Goal: Check status: Check status

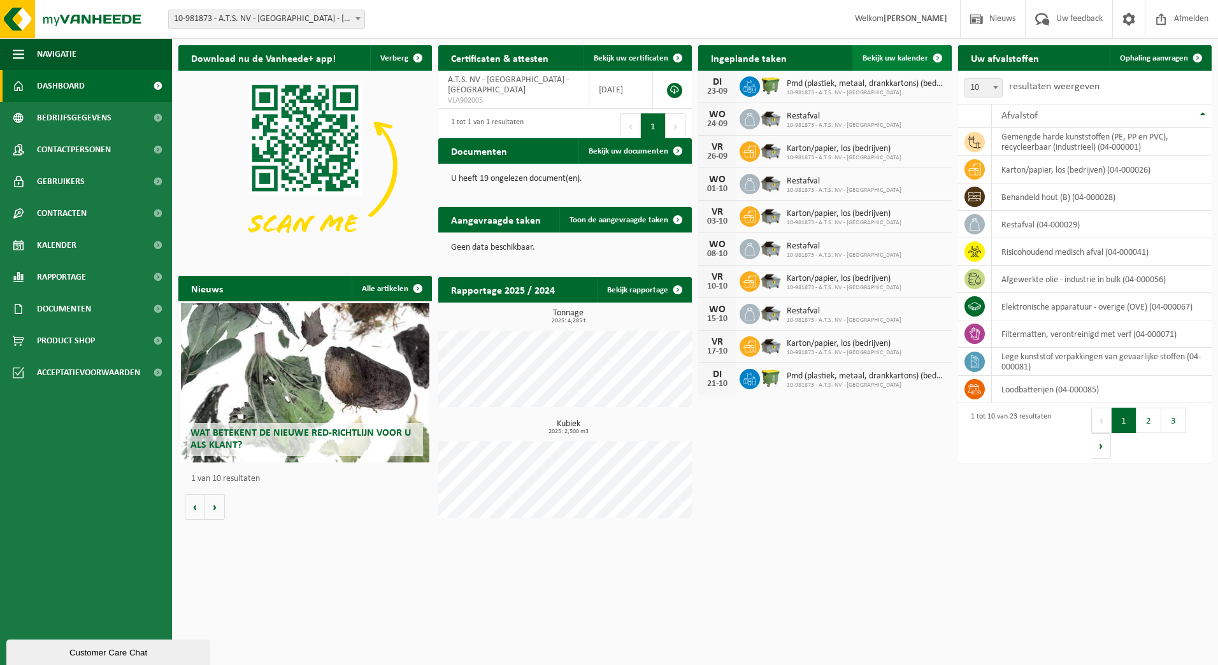
click at [889, 55] on span "Bekijk uw kalender" at bounding box center [895, 58] width 66 height 8
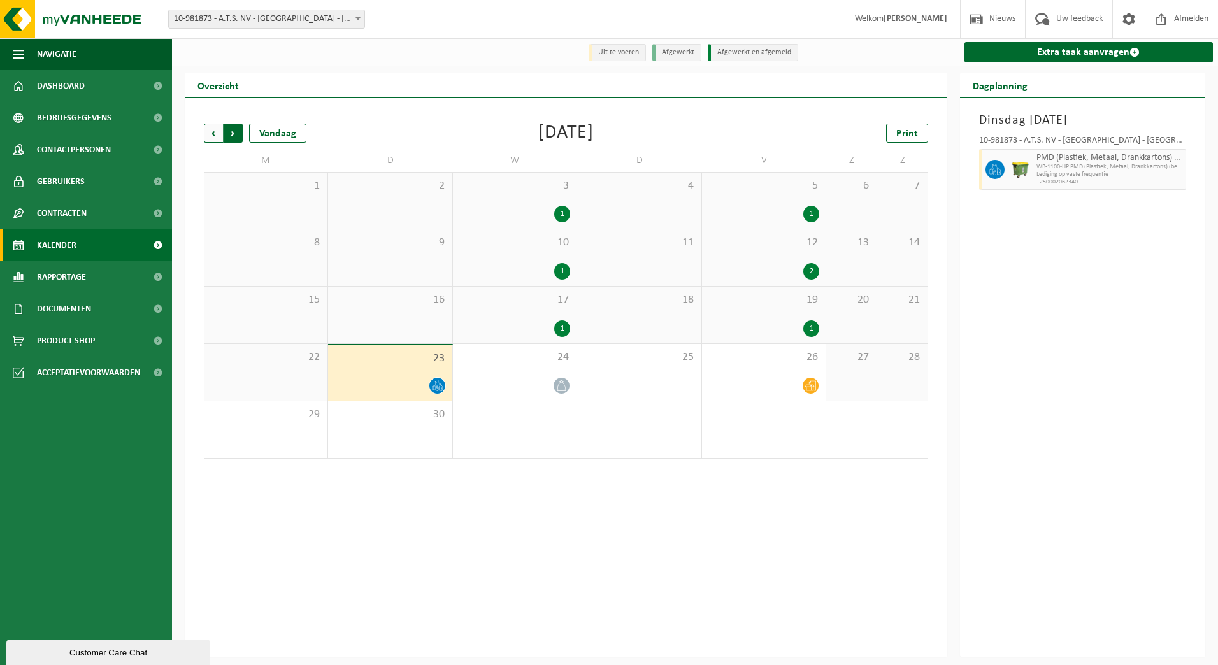
click at [212, 133] on span "Vorige" at bounding box center [213, 133] width 19 height 19
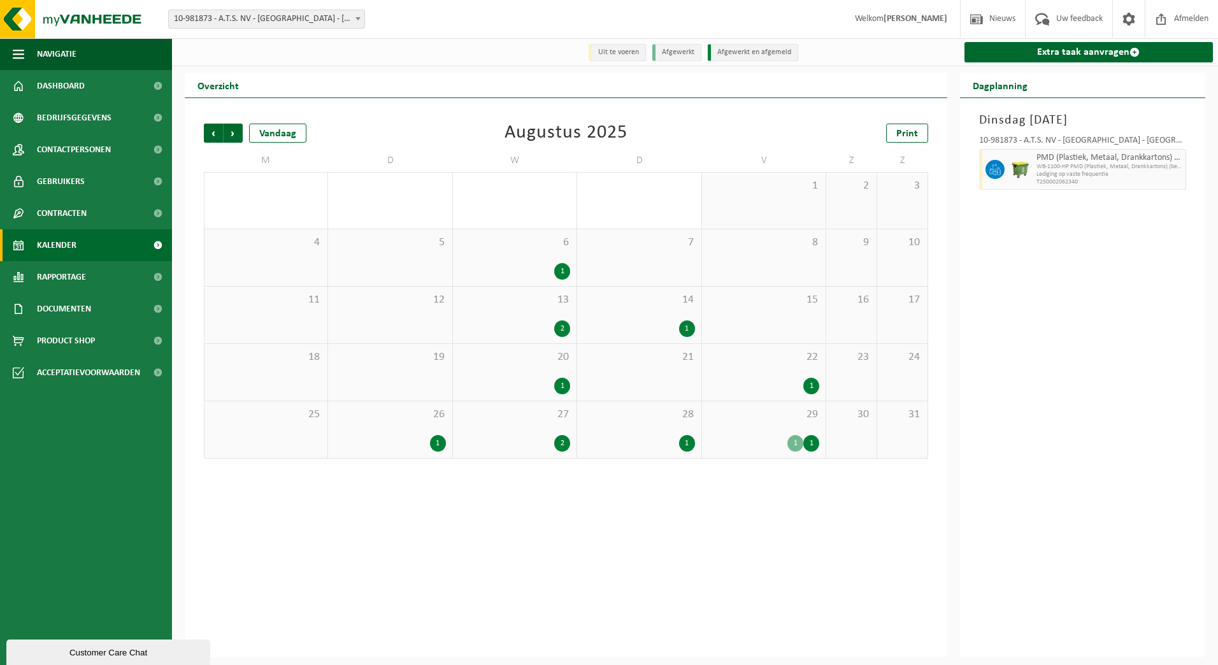
click at [806, 385] on div "1" at bounding box center [811, 386] width 16 height 17
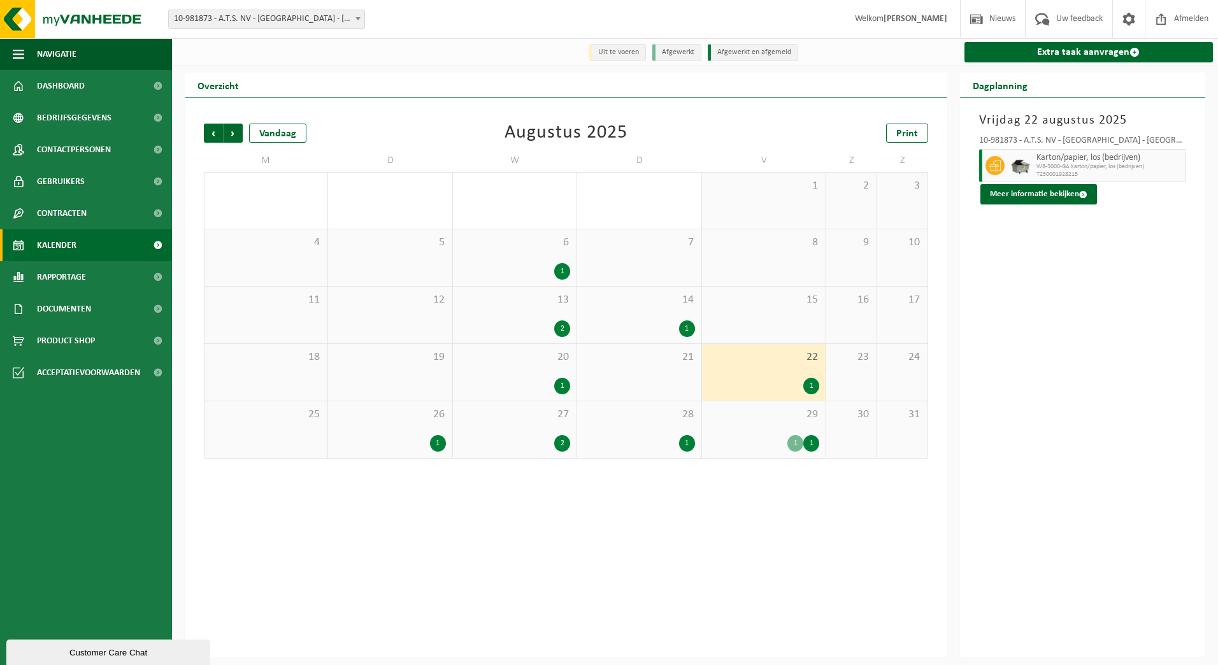
click at [565, 269] on div "1" at bounding box center [562, 271] width 16 height 17
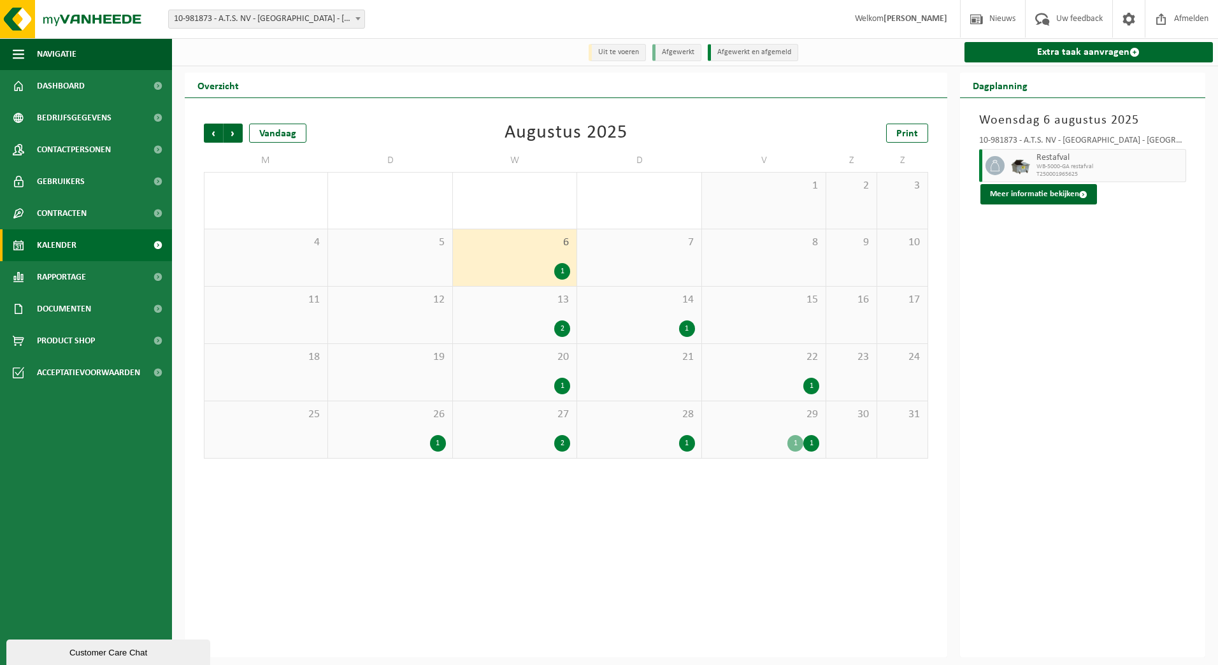
click at [565, 325] on div "2" at bounding box center [562, 328] width 16 height 17
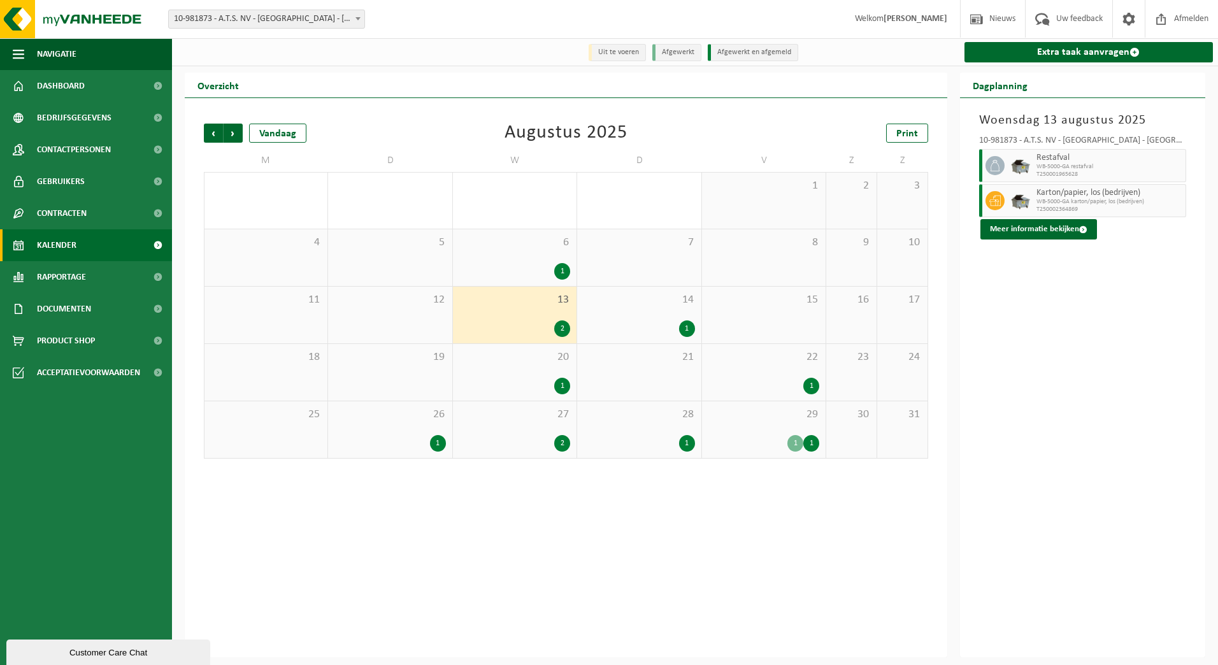
drag, startPoint x: 216, startPoint y: 138, endPoint x: 216, endPoint y: 145, distance: 7.0
click at [216, 140] on span "Vorige" at bounding box center [213, 133] width 19 height 19
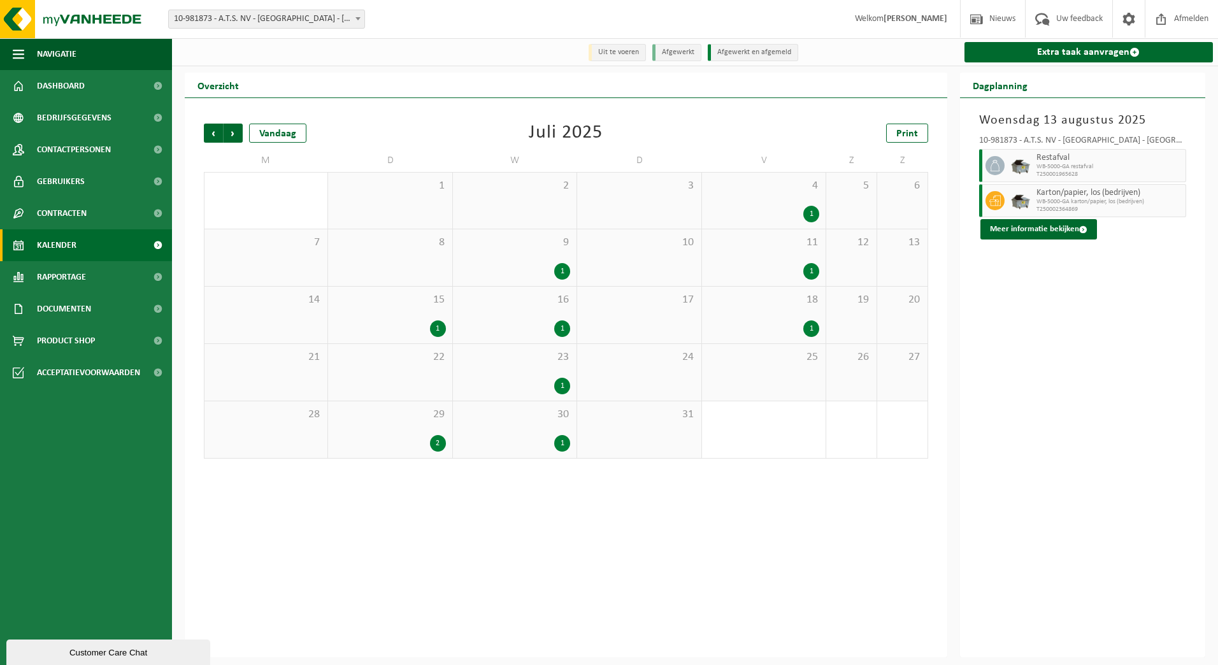
click at [815, 327] on div "1" at bounding box center [811, 328] width 16 height 17
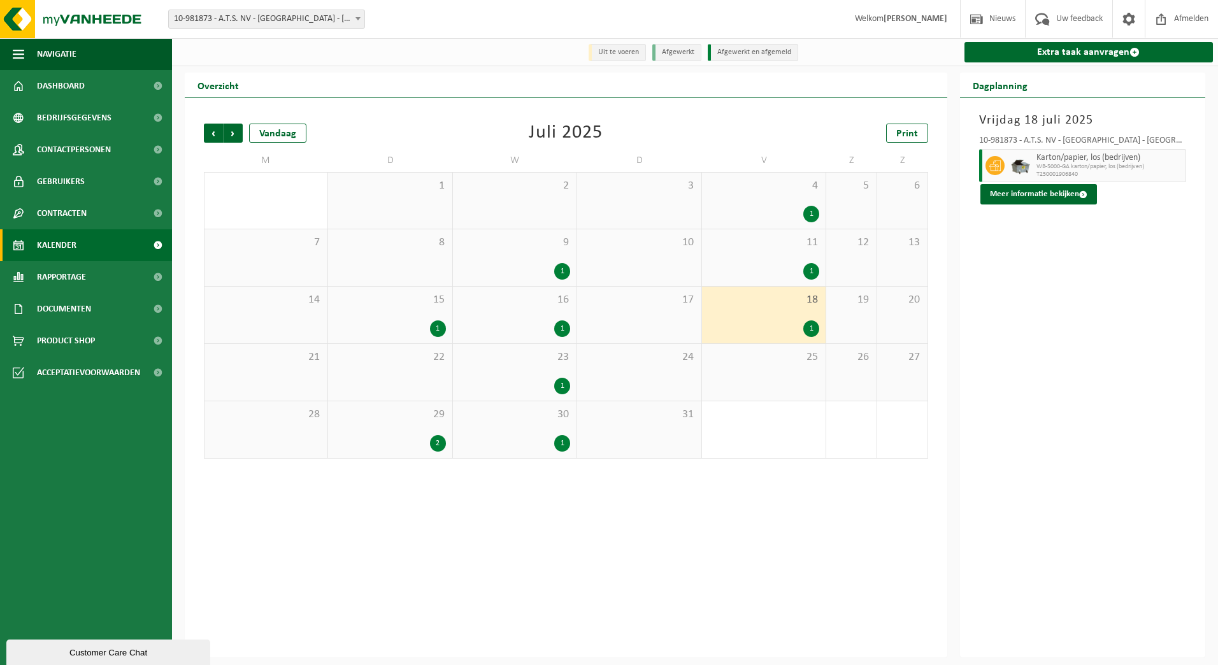
click at [813, 268] on div "1" at bounding box center [811, 271] width 16 height 17
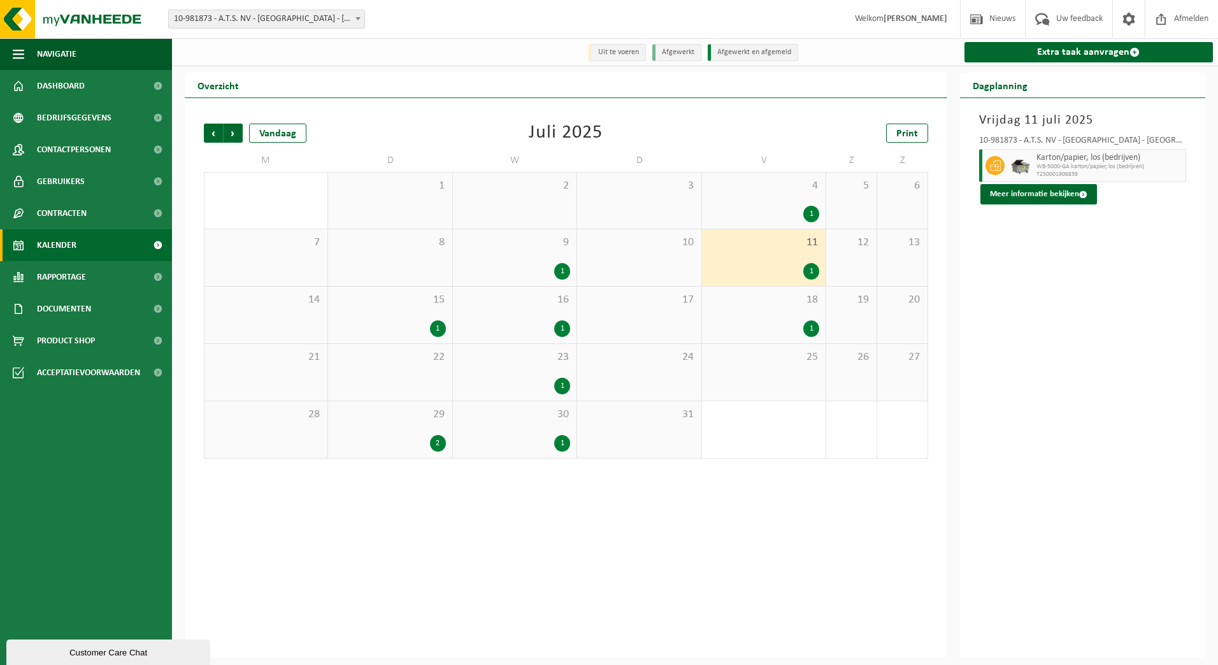
click at [808, 217] on div "1" at bounding box center [811, 214] width 16 height 17
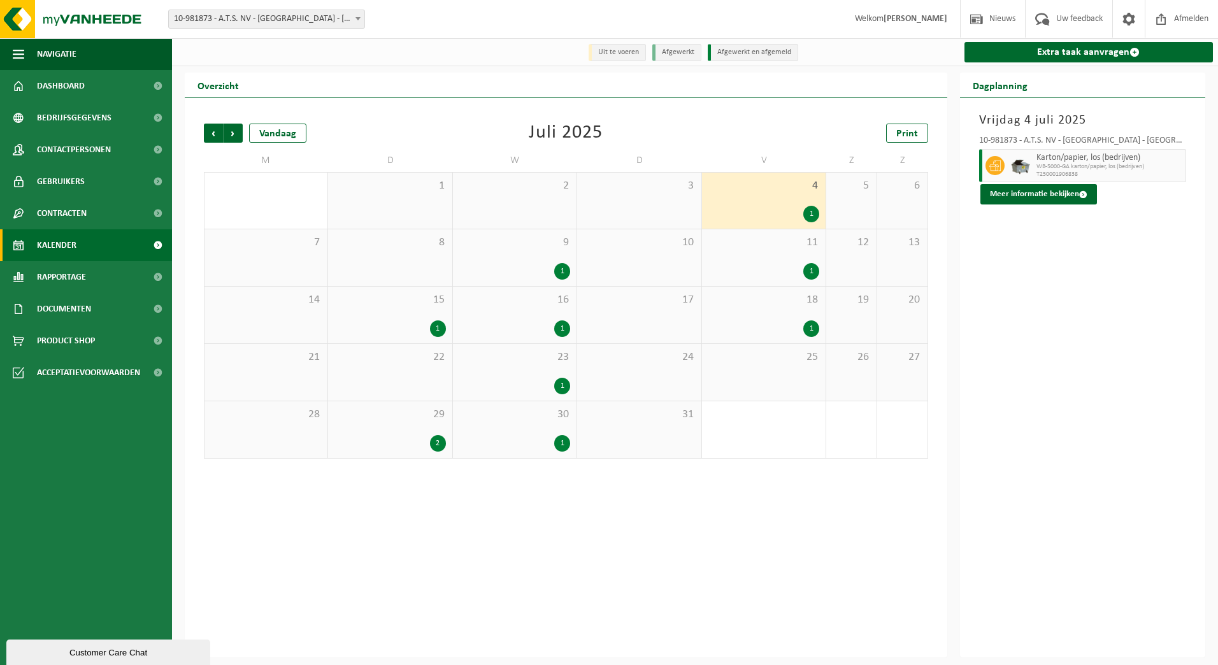
click at [564, 440] on div "1" at bounding box center [562, 443] width 16 height 17
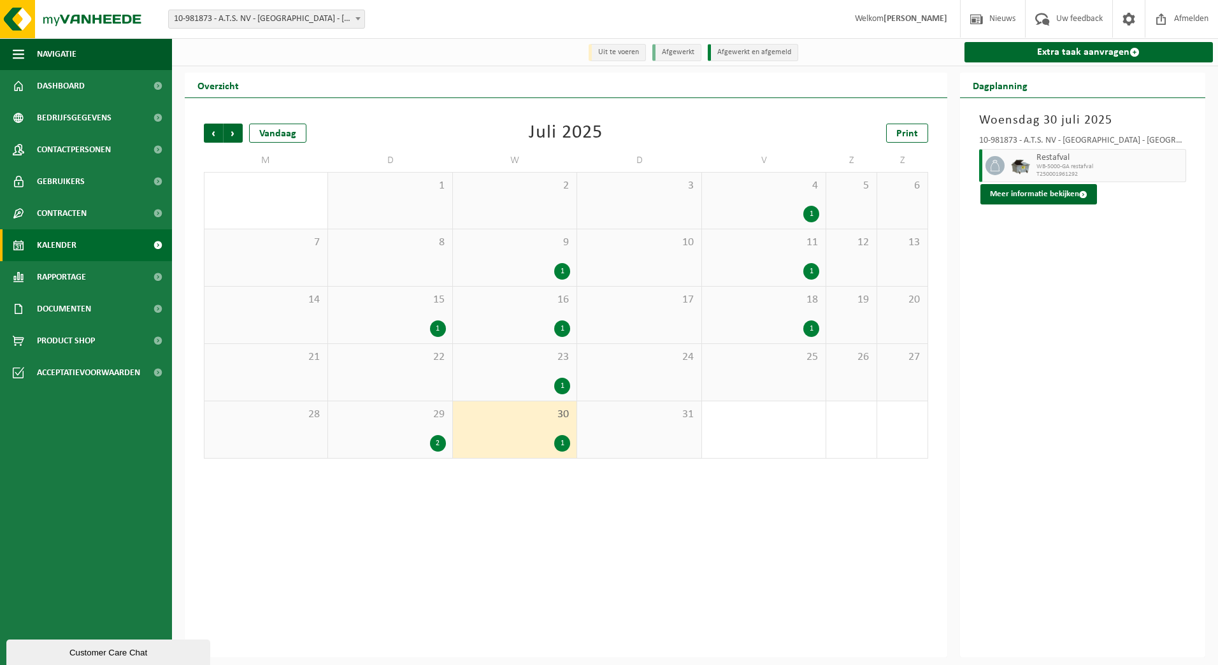
click at [560, 385] on div "1" at bounding box center [562, 386] width 16 height 17
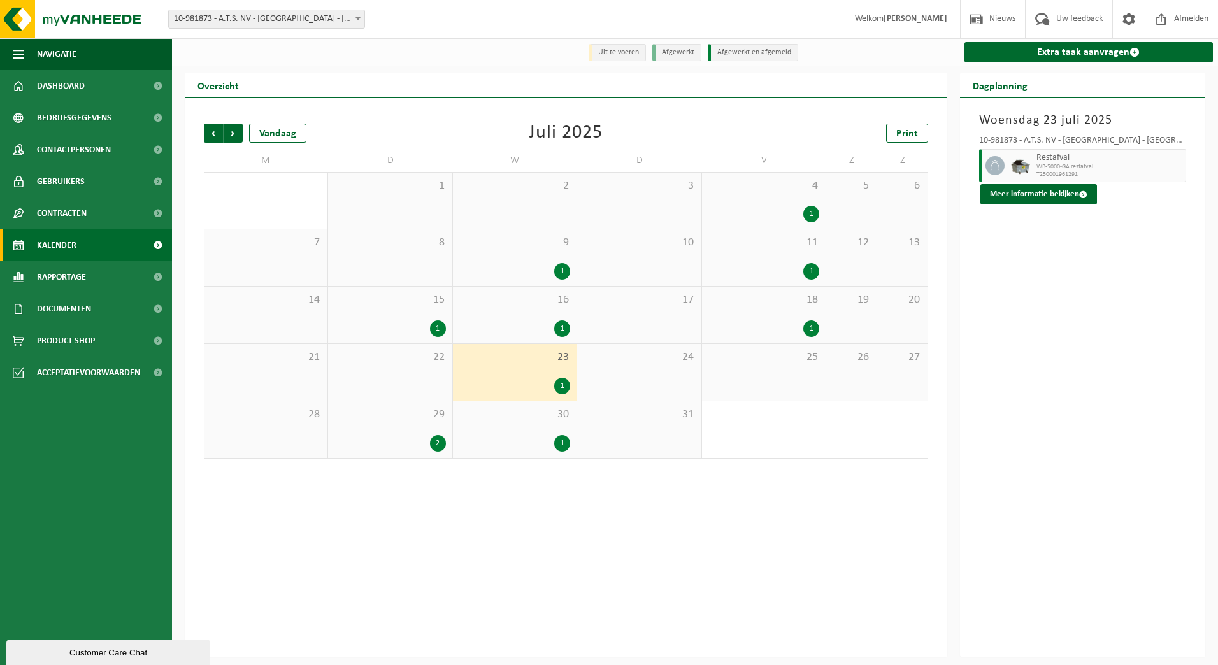
click at [561, 329] on div "1" at bounding box center [562, 328] width 16 height 17
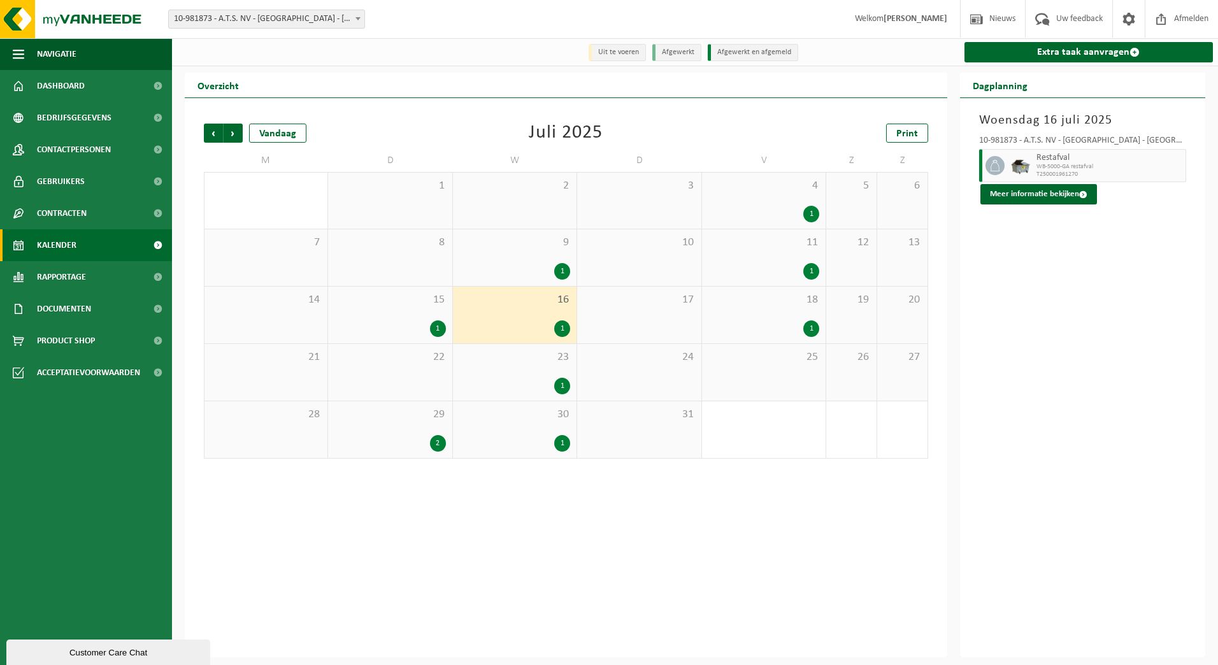
click at [560, 268] on div "1" at bounding box center [562, 271] width 16 height 17
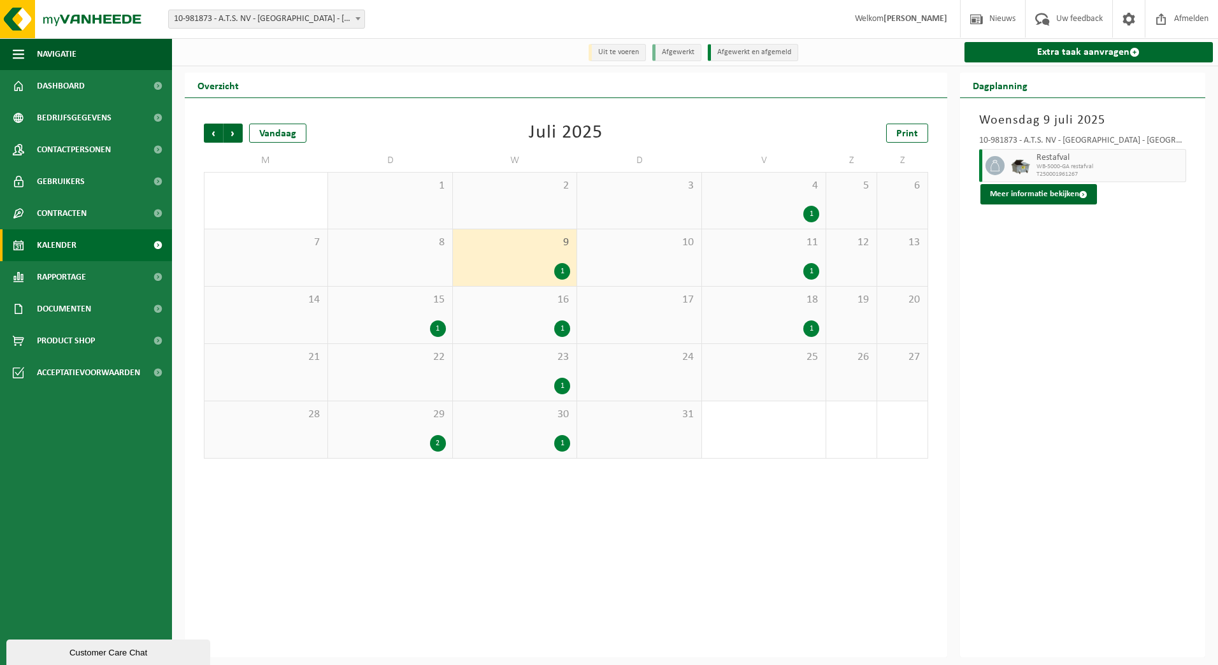
click at [441, 332] on div "1" at bounding box center [438, 328] width 16 height 17
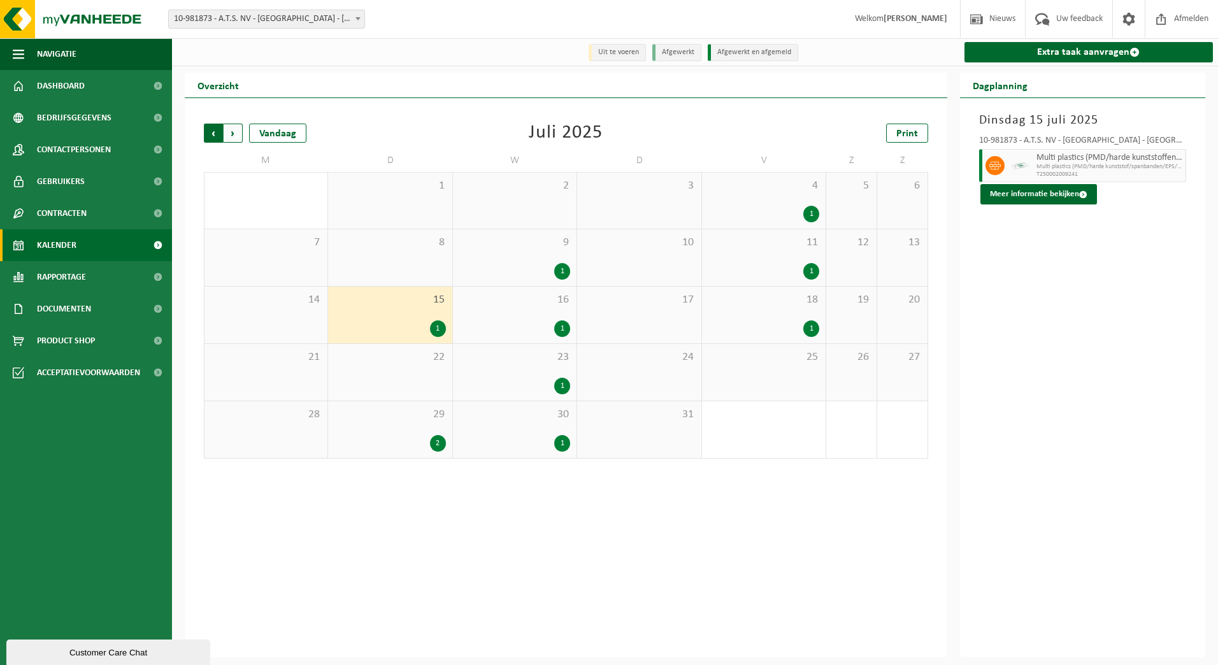
click at [236, 138] on span "Volgende" at bounding box center [233, 133] width 19 height 19
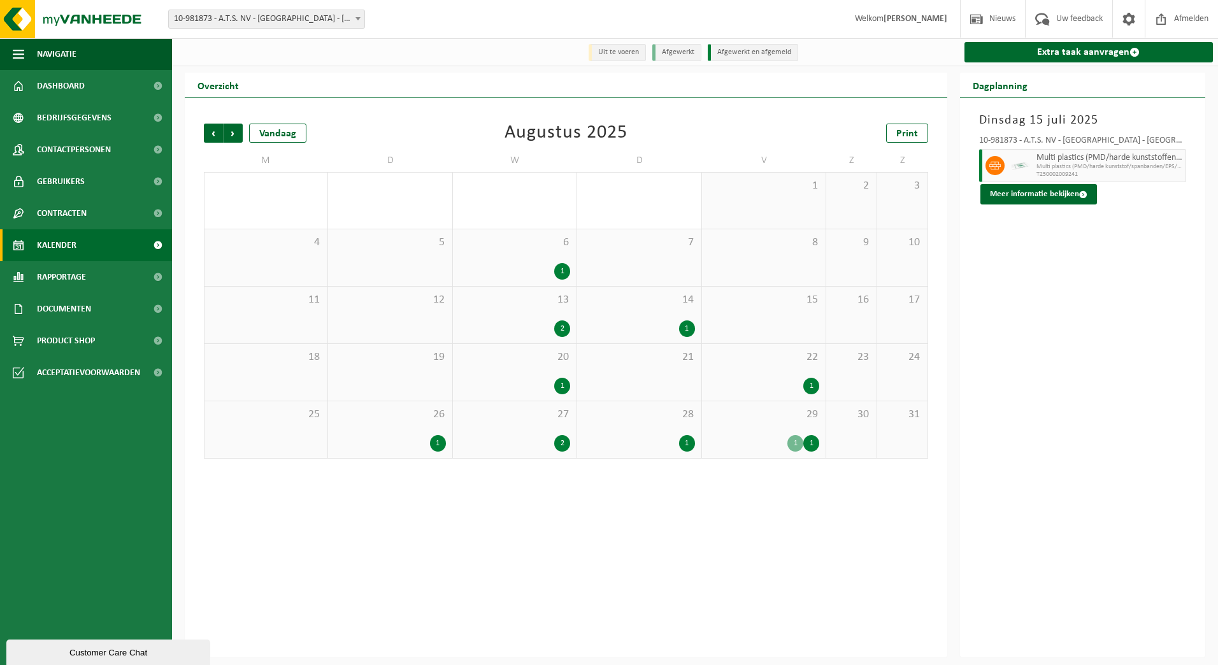
click at [236, 138] on span "Volgende" at bounding box center [233, 133] width 19 height 19
